Goal: Task Accomplishment & Management: Complete application form

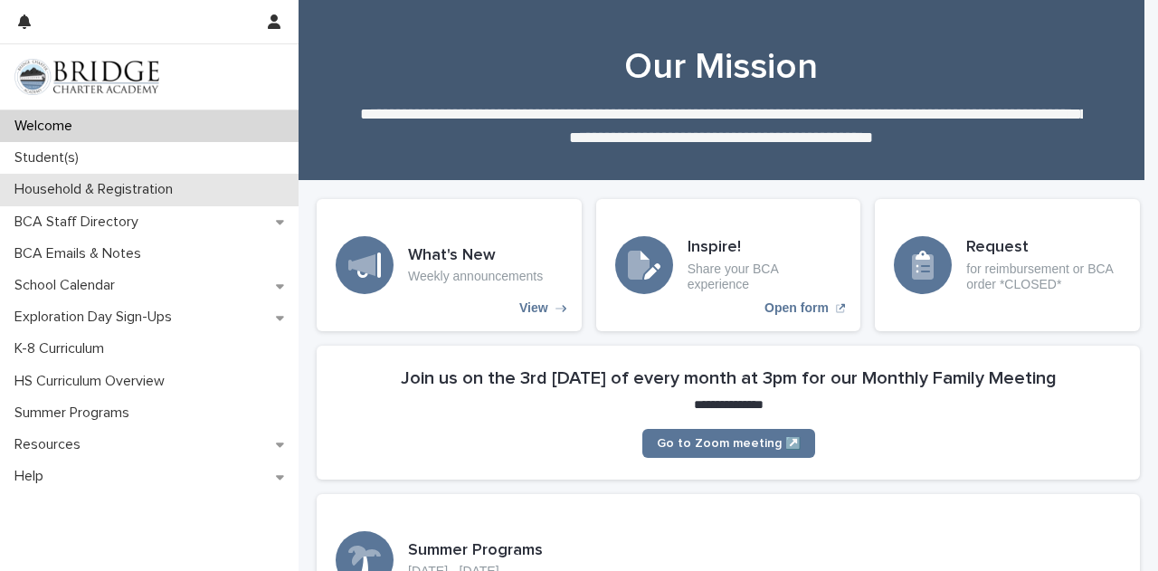
click at [129, 191] on p "Household & Registration" at bounding box center [97, 189] width 180 height 17
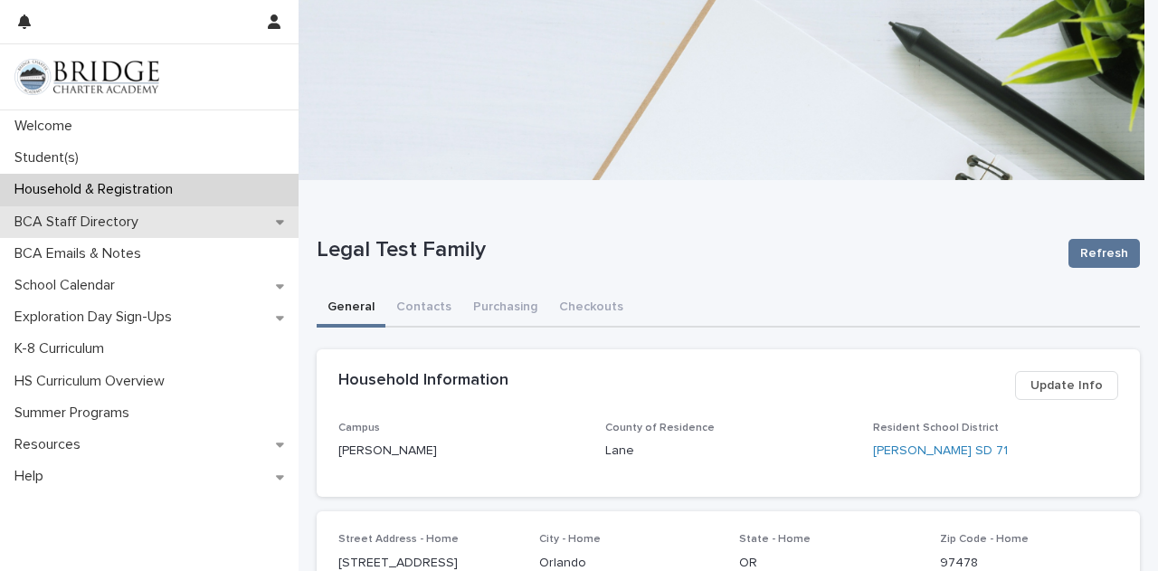
click at [128, 216] on p "BCA Staff Directory" at bounding box center [80, 221] width 146 height 17
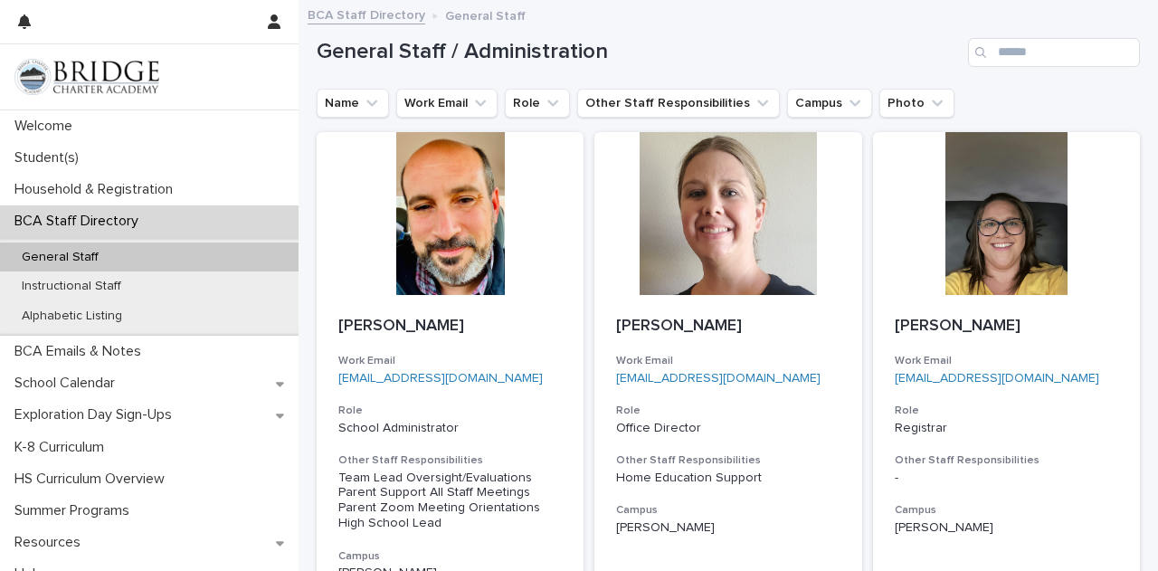
scroll to position [18, 0]
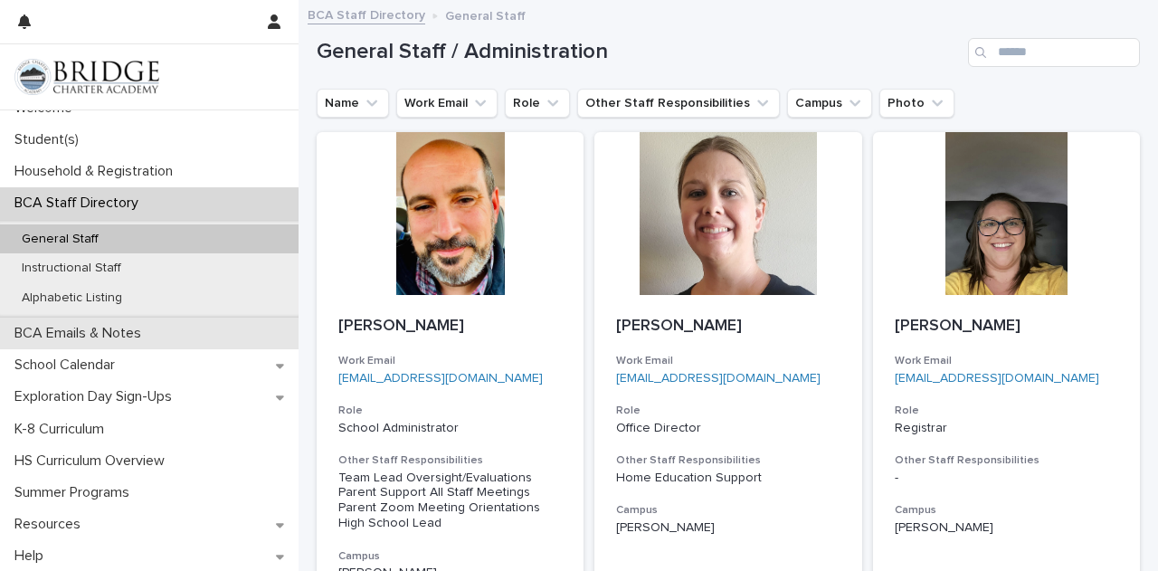
click at [171, 343] on div "BCA Emails & Notes" at bounding box center [149, 333] width 298 height 32
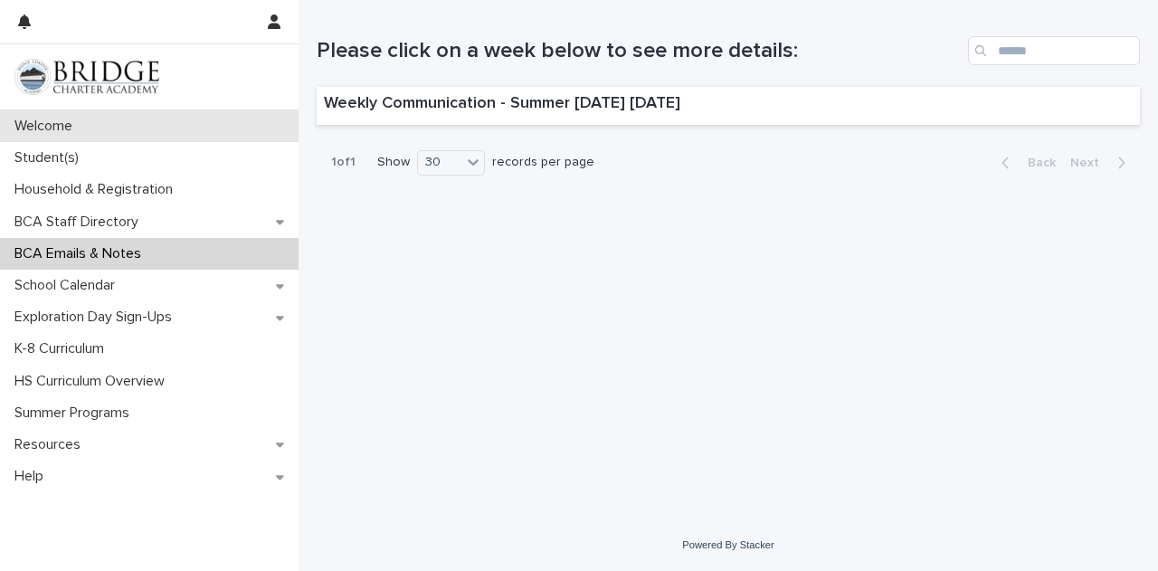
click at [114, 132] on div "Welcome" at bounding box center [149, 126] width 298 height 32
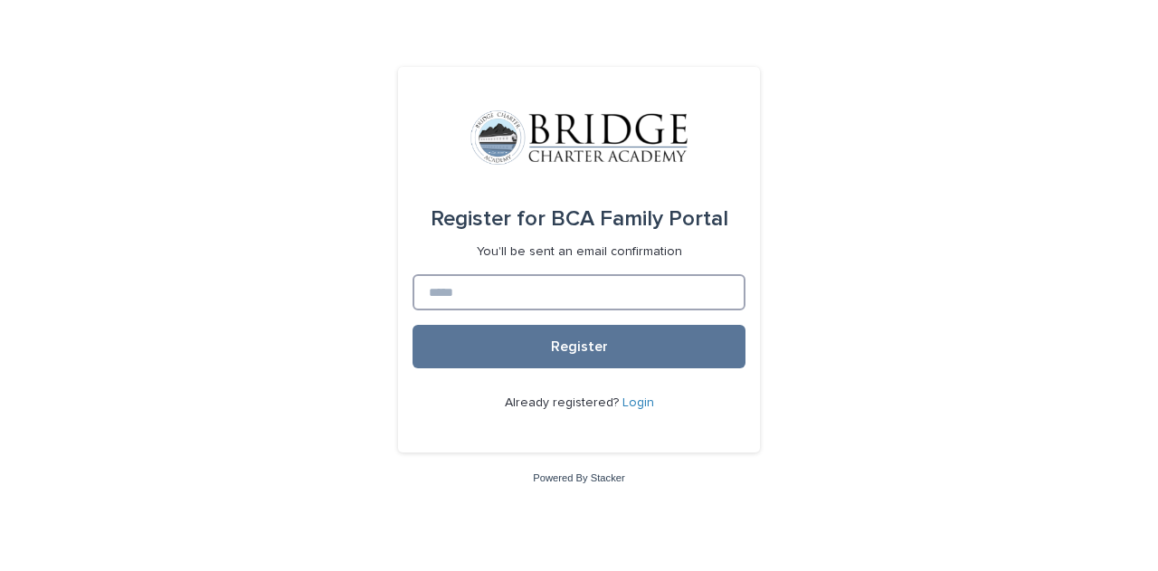
click at [488, 293] on input at bounding box center [578, 292] width 333 height 36
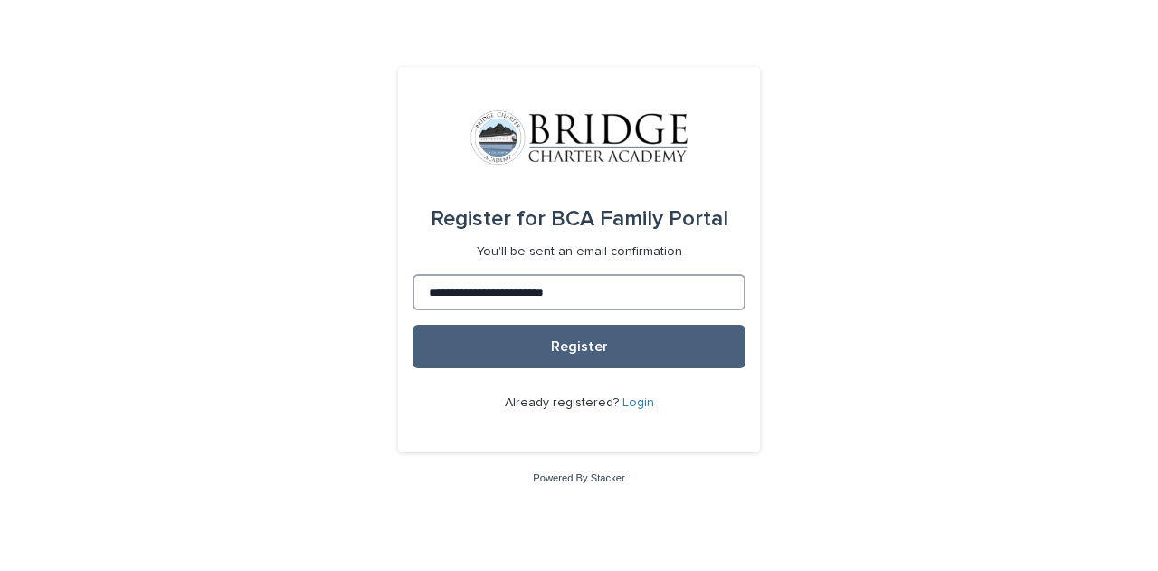
type input "**********"
click at [613, 341] on button "Register" at bounding box center [578, 346] width 333 height 43
